Goal: Find specific page/section: Find specific page/section

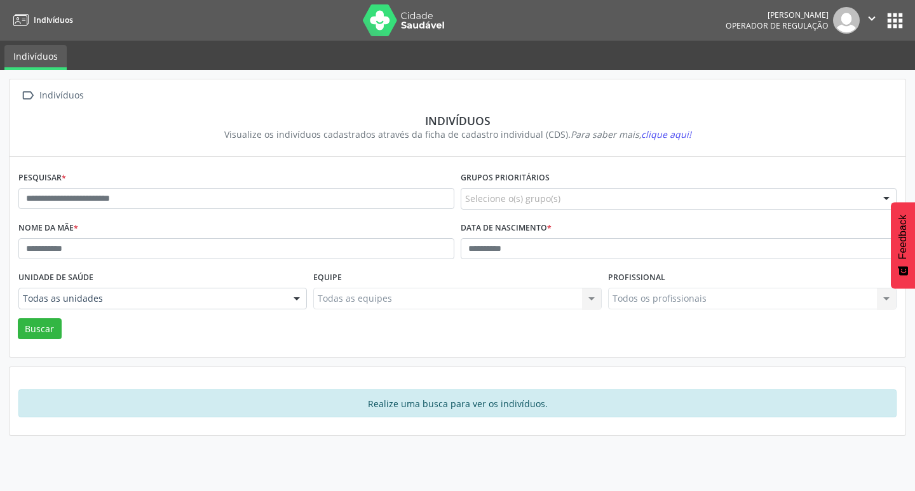
click at [318, 210] on div "Pesquisar *" at bounding box center [236, 193] width 442 height 50
click at [330, 190] on input "text" at bounding box center [236, 199] width 436 height 22
click at [18, 318] on button "Buscar" at bounding box center [40, 329] width 44 height 22
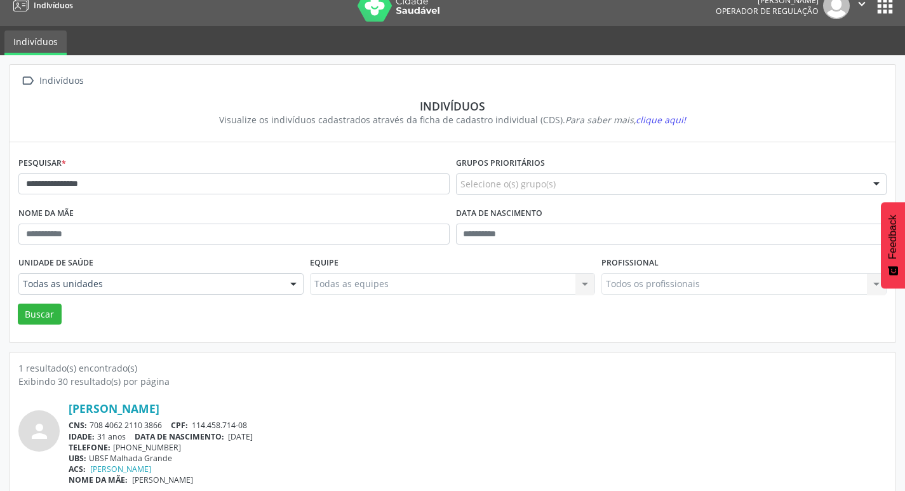
scroll to position [27, 0]
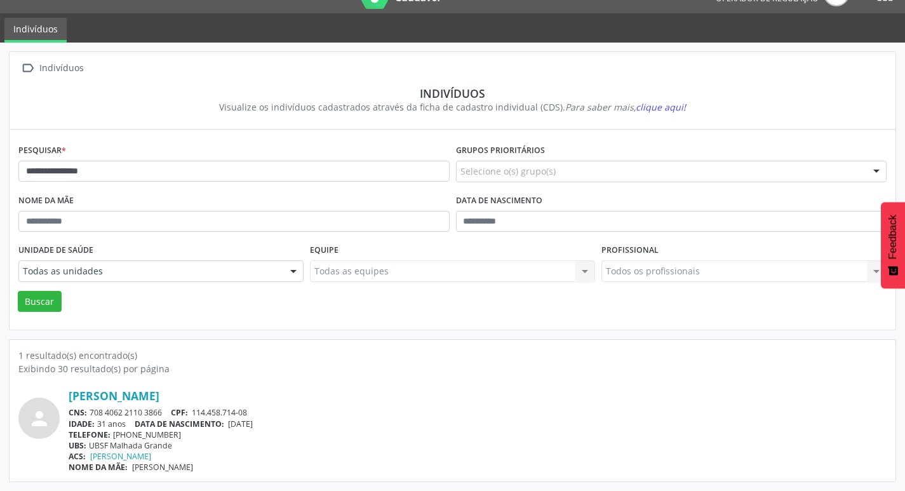
drag, startPoint x: 90, startPoint y: 410, endPoint x: 170, endPoint y: 410, distance: 79.4
click at [170, 410] on div "CNS: 708 4062 2110 3866 CPF: 114.458.714-08" at bounding box center [478, 412] width 818 height 11
copy div "708 4062 2110 3866"
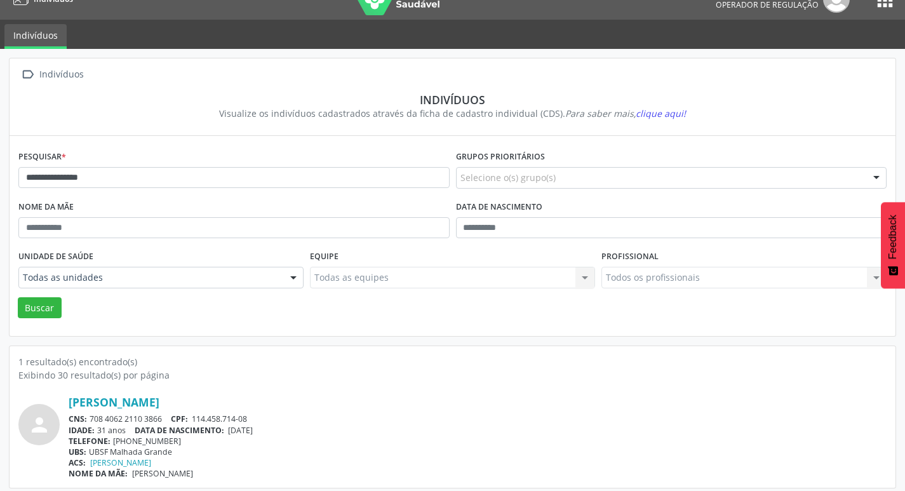
scroll to position [0, 0]
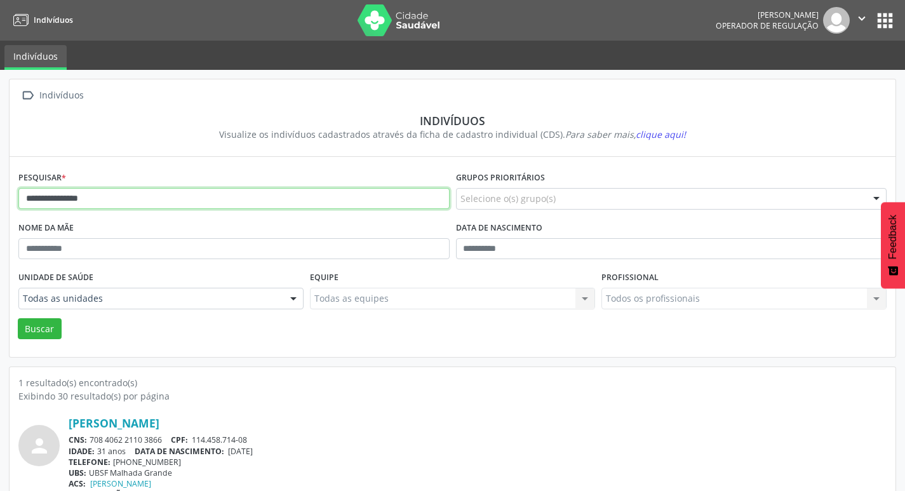
click at [287, 195] on input "**********" at bounding box center [233, 199] width 431 height 22
type input "*"
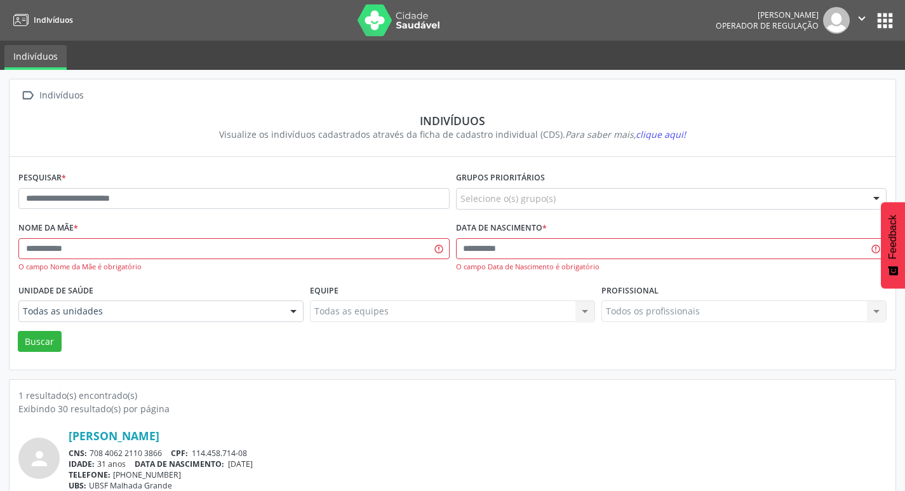
click at [876, 24] on button "apps" at bounding box center [885, 21] width 22 height 22
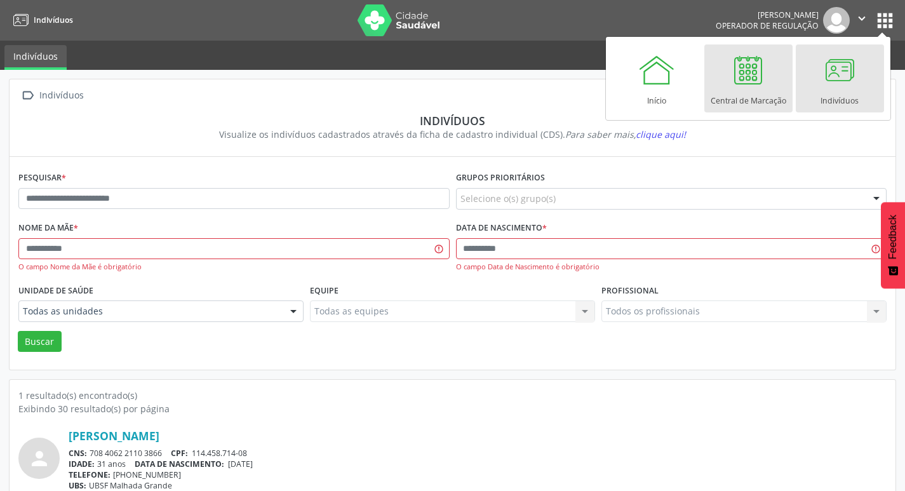
click at [790, 70] on link "Central de Marcação" at bounding box center [749, 78] width 88 height 68
